Goal: Check status: Check status

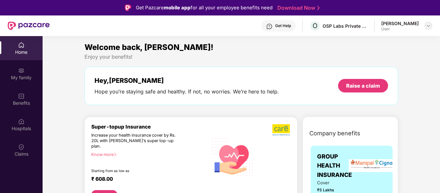
click at [429, 26] on img at bounding box center [427, 25] width 5 height 5
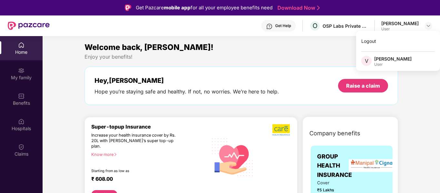
click at [276, 63] on div "Welcome back, [PERSON_NAME]! Enjoy your benefits! Hey, [PERSON_NAME] Hope you’r…" at bounding box center [241, 76] width 318 height 70
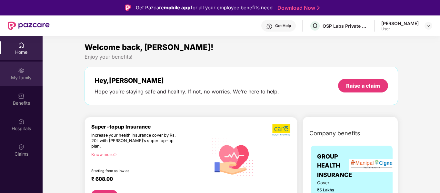
click at [13, 76] on div "My family" at bounding box center [21, 77] width 43 height 6
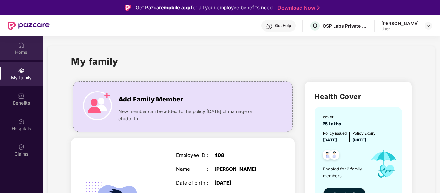
click at [22, 50] on div "Home" at bounding box center [21, 52] width 43 height 6
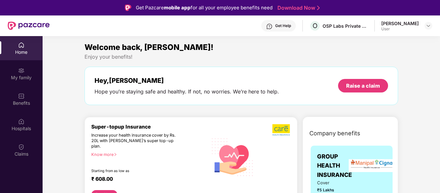
click at [358, 91] on div "Raise a claim" at bounding box center [363, 86] width 50 height 14
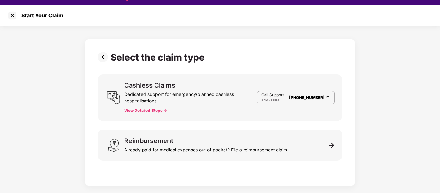
scroll to position [15, 0]
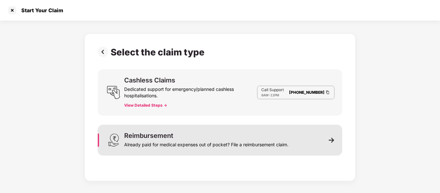
click at [328, 146] on div "Reimbursement Already paid for medical expenses out of pocket? File a reimburse…" at bounding box center [220, 140] width 244 height 31
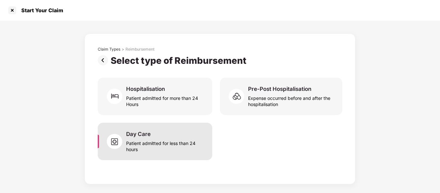
click at [128, 138] on div "Patient admitted for less than 24 hours" at bounding box center [165, 145] width 78 height 15
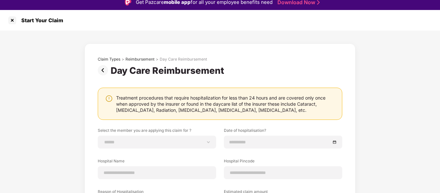
scroll to position [0, 0]
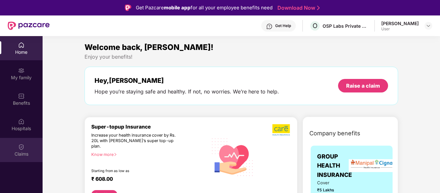
click at [29, 156] on div "Claims" at bounding box center [21, 154] width 43 height 6
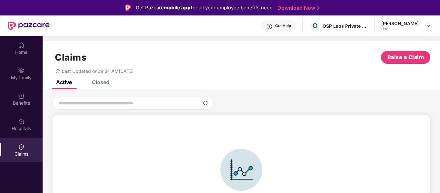
click at [97, 84] on div "Closed" at bounding box center [100, 82] width 17 height 6
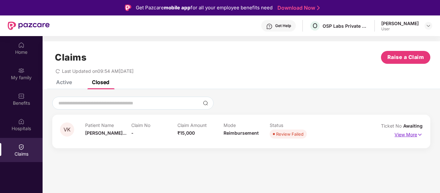
click at [405, 135] on p "View More" at bounding box center [408, 134] width 28 height 9
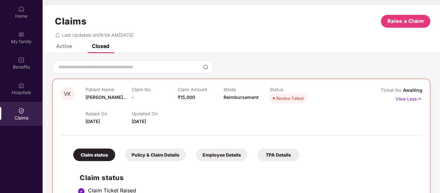
scroll to position [56, 0]
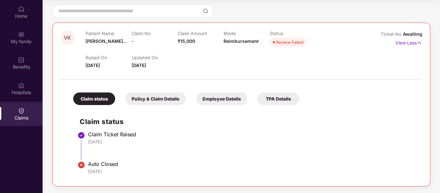
click at [166, 98] on div "Policy & Claim Details" at bounding box center [155, 98] width 61 height 13
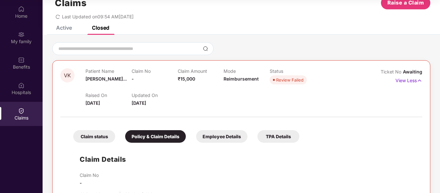
scroll to position [0, 0]
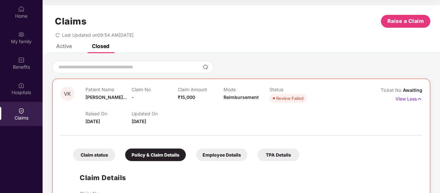
click at [210, 153] on div "Employee Details" at bounding box center [221, 155] width 51 height 13
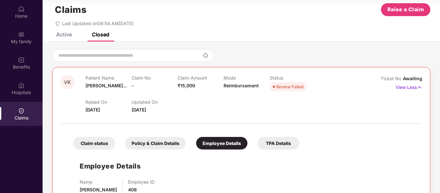
scroll to position [32, 0]
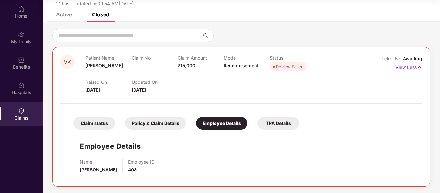
click at [290, 125] on div "TPA Details" at bounding box center [278, 123] width 42 height 13
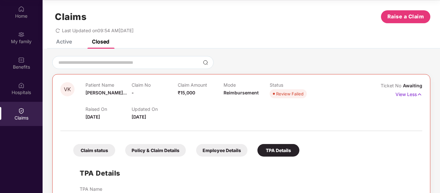
scroll to position [0, 0]
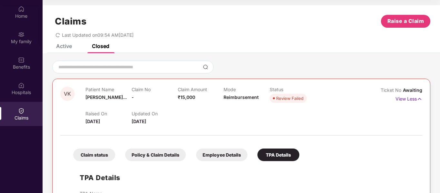
click at [60, 44] on div "Active" at bounding box center [64, 46] width 16 height 6
